Goal: Task Accomplishment & Management: Complete application form

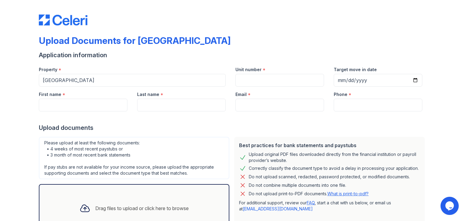
click at [249, 87] on div "Email *" at bounding box center [279, 93] width 89 height 12
click at [258, 82] on input "Unit number" at bounding box center [279, 80] width 89 height 13
type input "238"
click at [415, 79] on input "Target move in date" at bounding box center [378, 80] width 89 height 13
click at [412, 81] on input "[DATE]" at bounding box center [378, 80] width 89 height 13
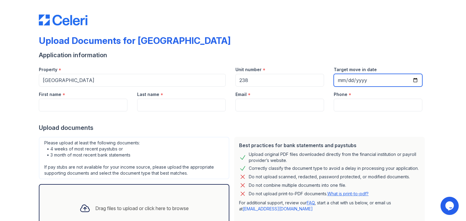
type input "[DATE]"
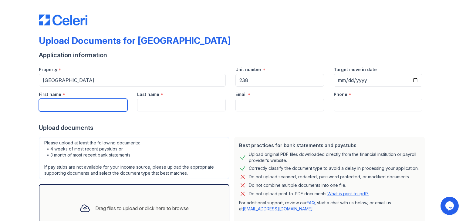
click at [69, 103] on input "First name" at bounding box center [83, 105] width 89 height 13
drag, startPoint x: 69, startPoint y: 103, endPoint x: 5, endPoint y: 107, distance: 63.8
click at [5, 107] on div "Upload Documents for [GEOGRAPHIC_DATA] Application information Property * [GEOG…" at bounding box center [233, 110] width 466 height 221
type input "[PERSON_NAME]"
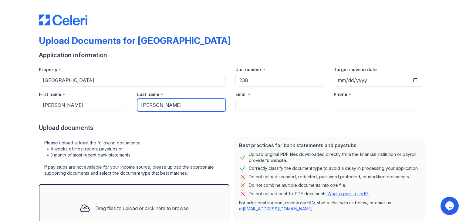
type input "[PERSON_NAME]"
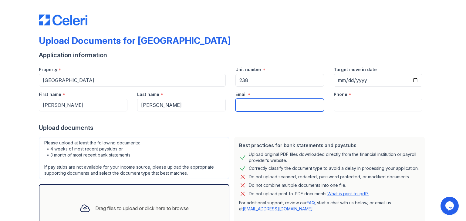
click at [252, 106] on input "Email" at bounding box center [279, 105] width 89 height 13
type input "[PERSON_NAME][EMAIL_ADDRESS][DOMAIN_NAME]"
type input "4697167586"
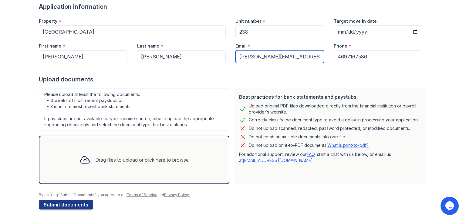
scroll to position [49, 0]
click at [158, 149] on div "Drag files to upload or click here to browse" at bounding box center [134, 160] width 190 height 49
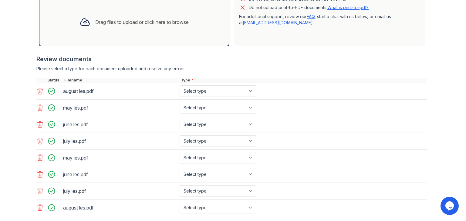
scroll to position [212, 0]
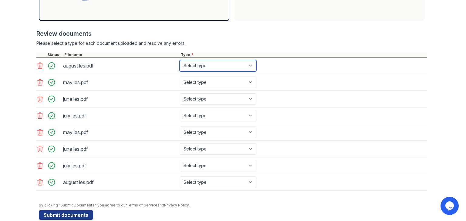
click at [204, 63] on select "Select type Paystub Bank Statement Offer Letter Tax Documents Benefit Award Let…" at bounding box center [218, 66] width 77 height 12
select select "paystub"
click at [180, 60] on select "Select type Paystub Bank Statement Offer Letter Tax Documents Benefit Award Let…" at bounding box center [218, 66] width 77 height 12
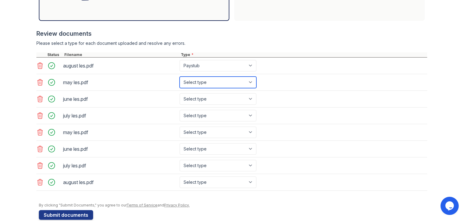
click at [204, 83] on select "Select type Paystub Bank Statement Offer Letter Tax Documents Benefit Award Let…" at bounding box center [218, 83] width 77 height 12
select select "paystub"
click at [180, 77] on select "Select type Paystub Bank Statement Offer Letter Tax Documents Benefit Award Let…" at bounding box center [218, 83] width 77 height 12
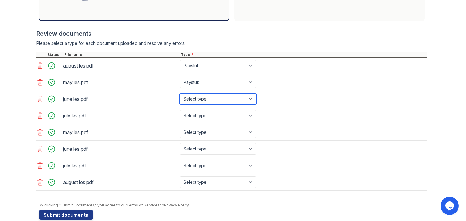
click at [197, 101] on select "Select type Paystub Bank Statement Offer Letter Tax Documents Benefit Award Let…" at bounding box center [218, 99] width 77 height 12
select select "paystub"
click at [180, 93] on select "Select type Paystub Bank Statement Offer Letter Tax Documents Benefit Award Let…" at bounding box center [218, 99] width 77 height 12
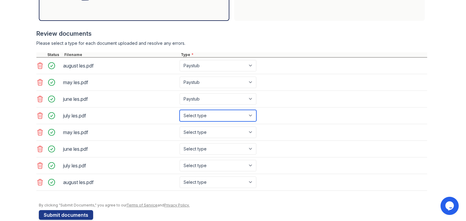
click at [193, 113] on select "Select type Paystub Bank Statement Offer Letter Tax Documents Benefit Award Let…" at bounding box center [218, 116] width 77 height 12
select select "paystub"
click at [180, 110] on select "Select type Paystub Bank Statement Offer Letter Tax Documents Benefit Award Let…" at bounding box center [218, 116] width 77 height 12
click at [38, 131] on icon at bounding box center [40, 132] width 5 height 6
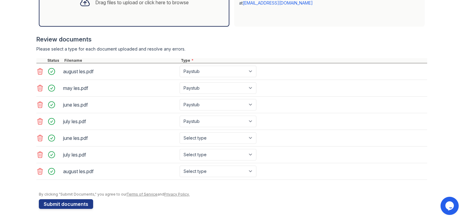
scroll to position [204, 0]
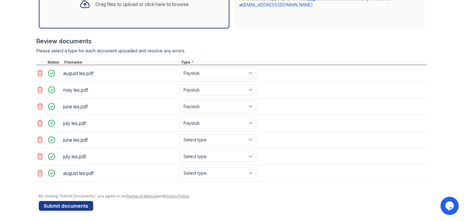
click at [38, 141] on icon at bounding box center [40, 140] width 5 height 6
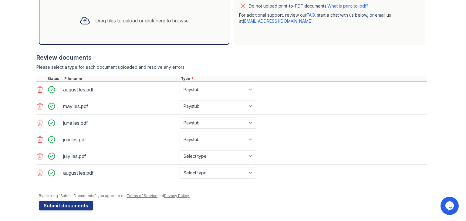
click at [38, 157] on icon at bounding box center [39, 156] width 7 height 7
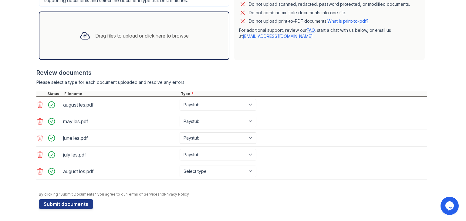
scroll to position [171, 0]
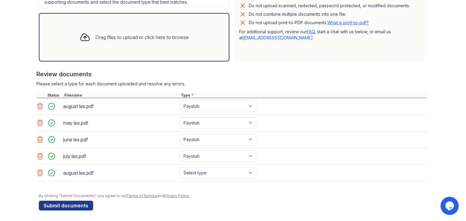
click at [37, 170] on icon at bounding box center [39, 173] width 7 height 7
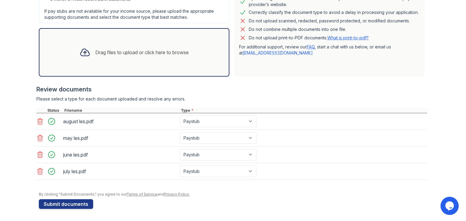
scroll to position [155, 0]
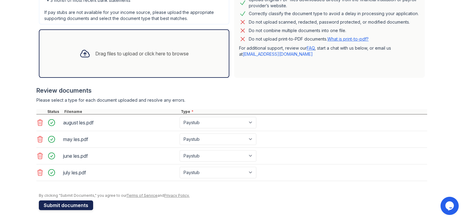
click at [76, 205] on button "Submit documents" at bounding box center [66, 206] width 54 height 10
